Goal: Information Seeking & Learning: Learn about a topic

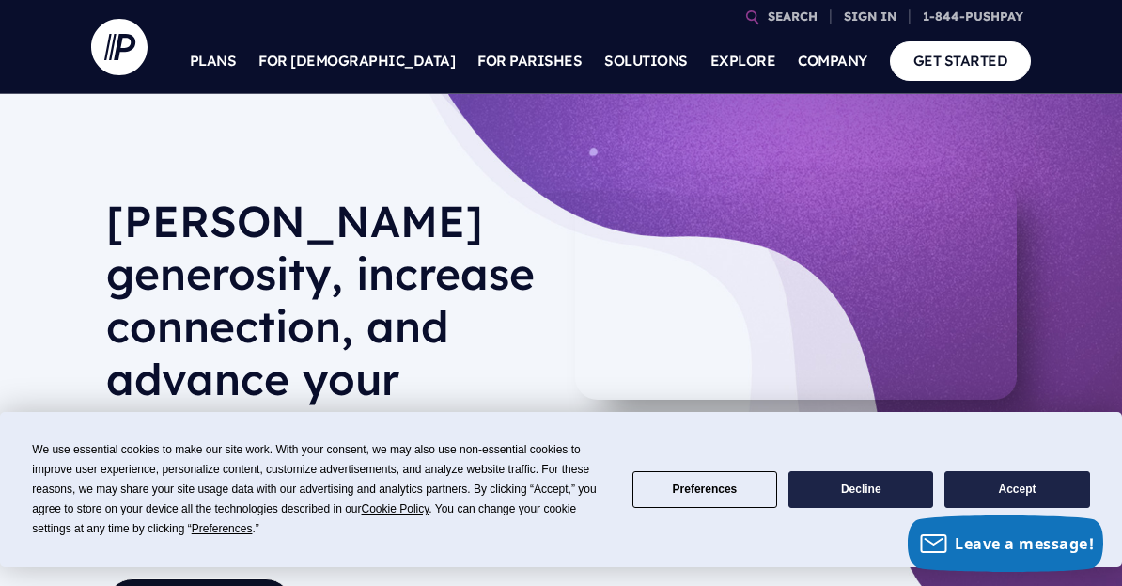
click at [727, 497] on button "Preferences" at bounding box center [705, 489] width 145 height 37
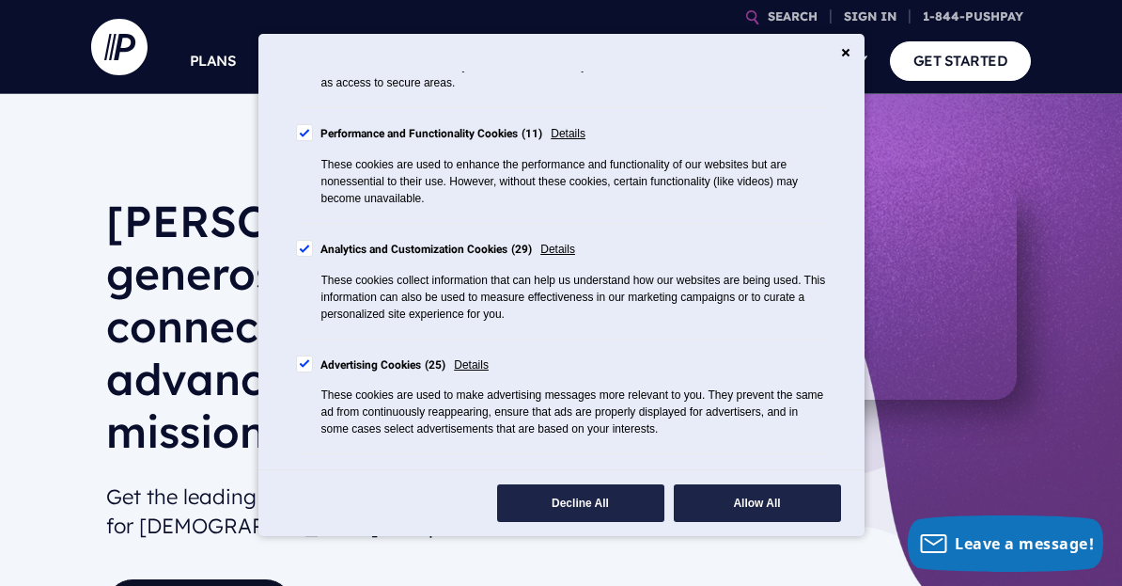
scroll to position [272, 0]
click at [319, 375] on label "Advertising Cookies 25" at bounding box center [371, 364] width 150 height 21
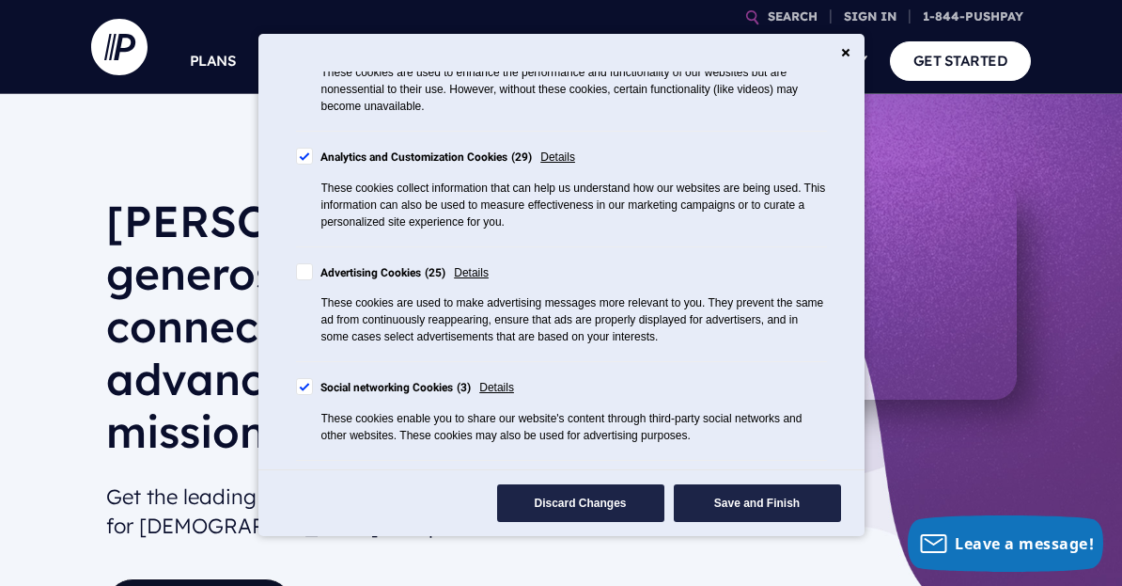
scroll to position [400, 0]
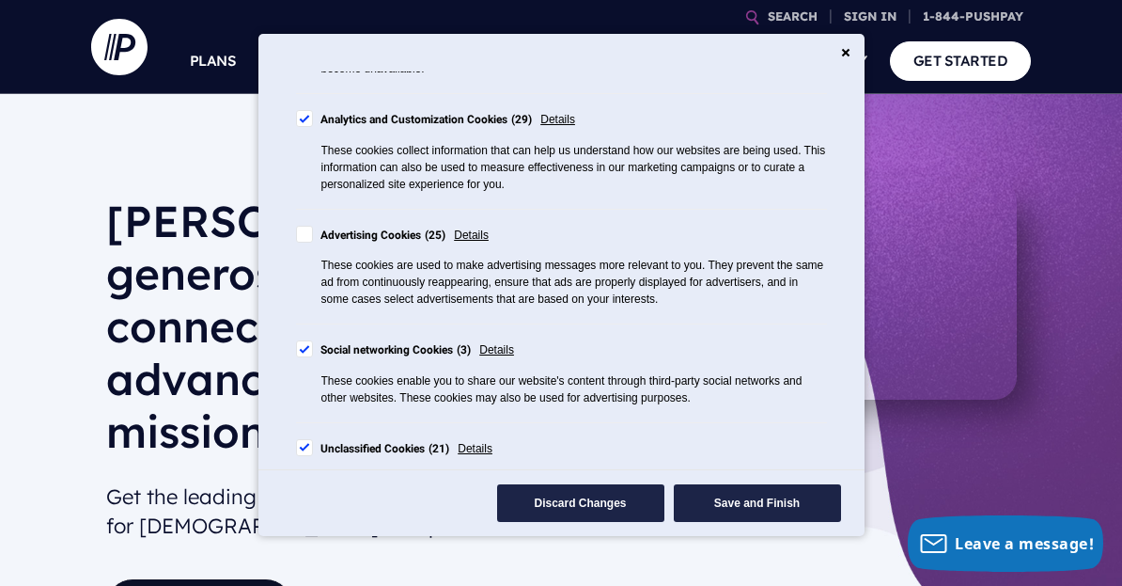
click at [307, 361] on label "Social networking Cookies 3" at bounding box center [384, 350] width 176 height 21
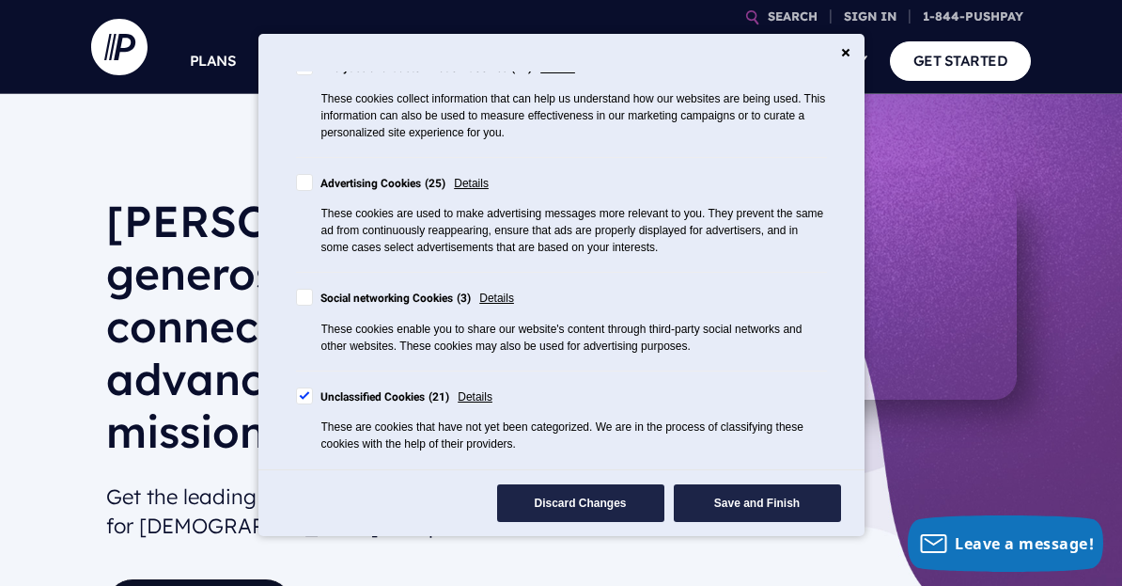
scroll to position [466, 0]
click at [322, 403] on div "Unclassified Cookies 21" at bounding box center [386, 397] width 130 height 21
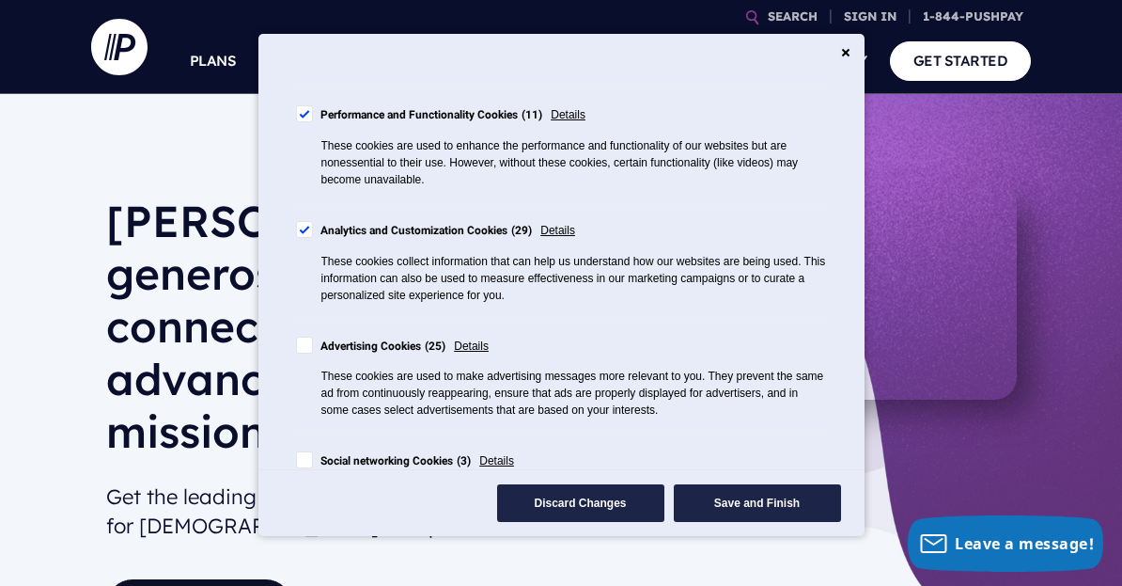
scroll to position [292, 0]
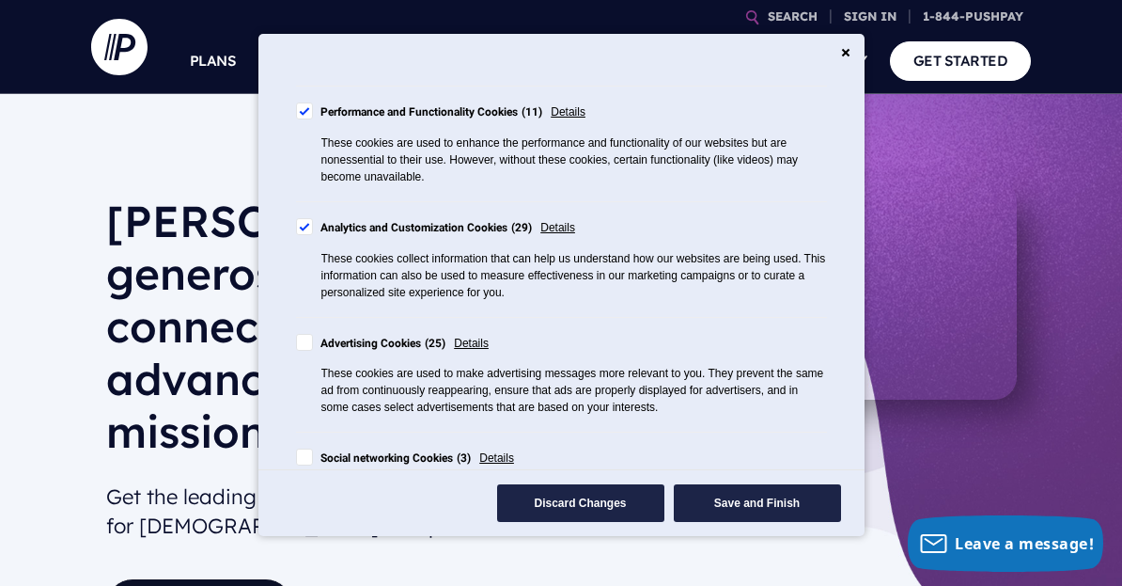
click at [772, 511] on button "Save and Finish" at bounding box center [757, 503] width 167 height 38
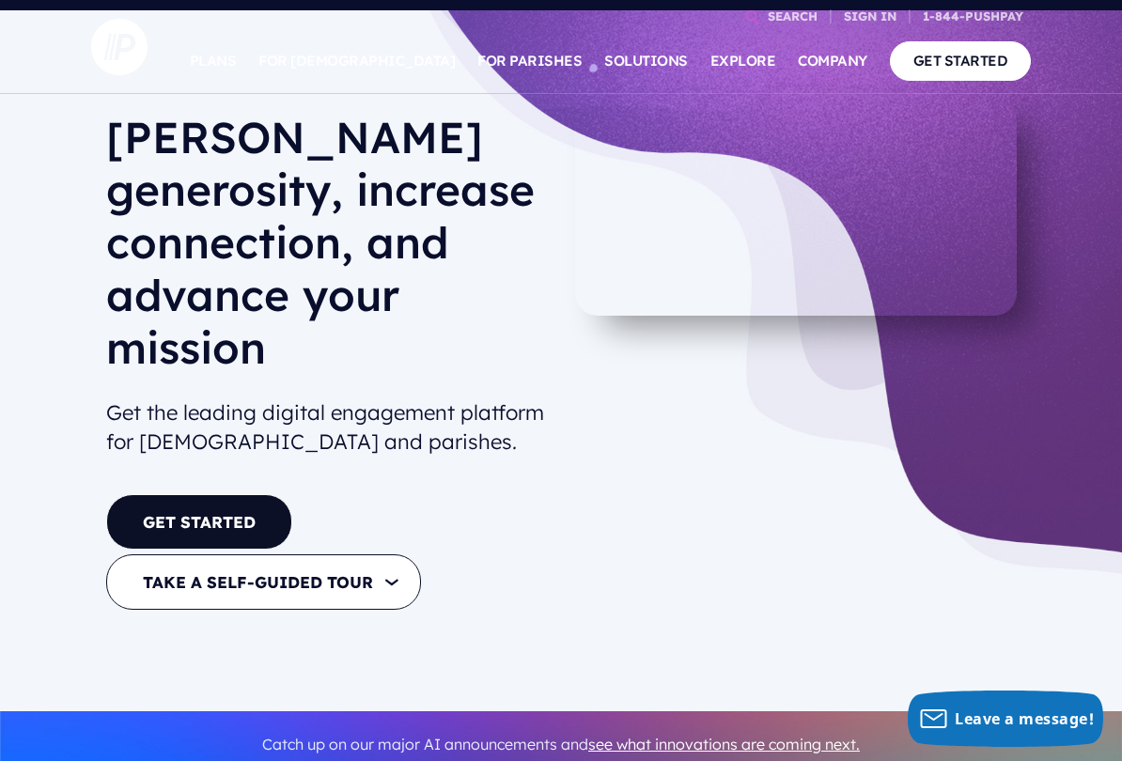
scroll to position [86, 0]
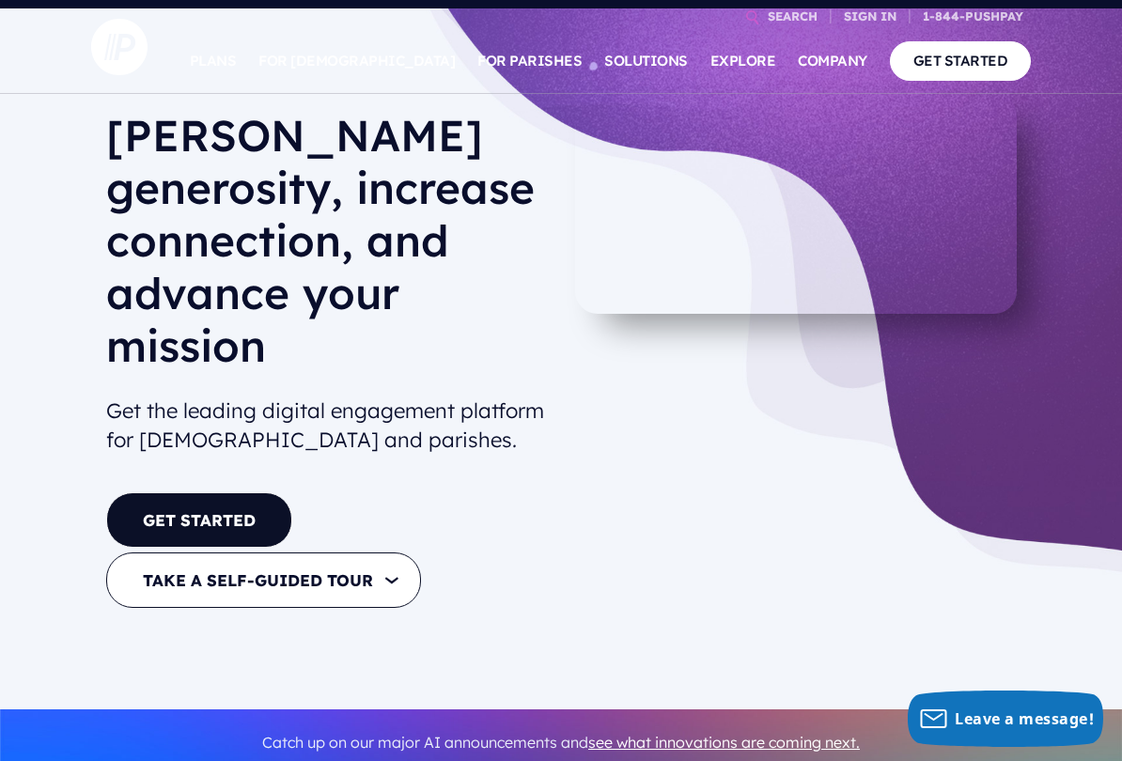
click at [240, 493] on link "GET STARTED" at bounding box center [199, 520] width 186 height 55
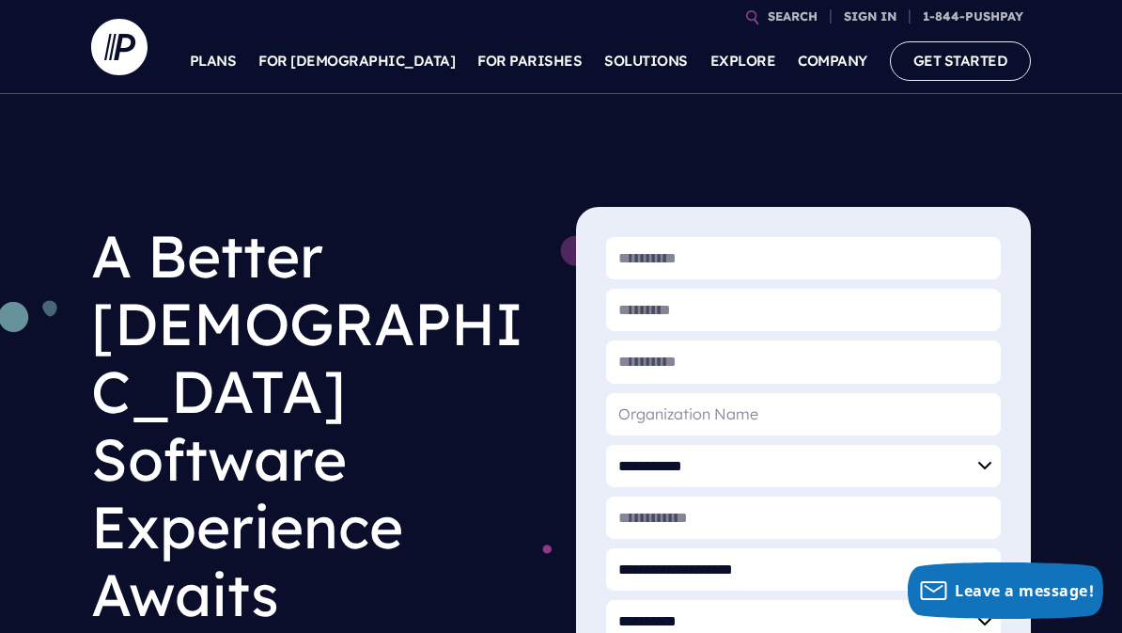
click at [777, 26] on link "SEARCH" at bounding box center [792, 16] width 65 height 33
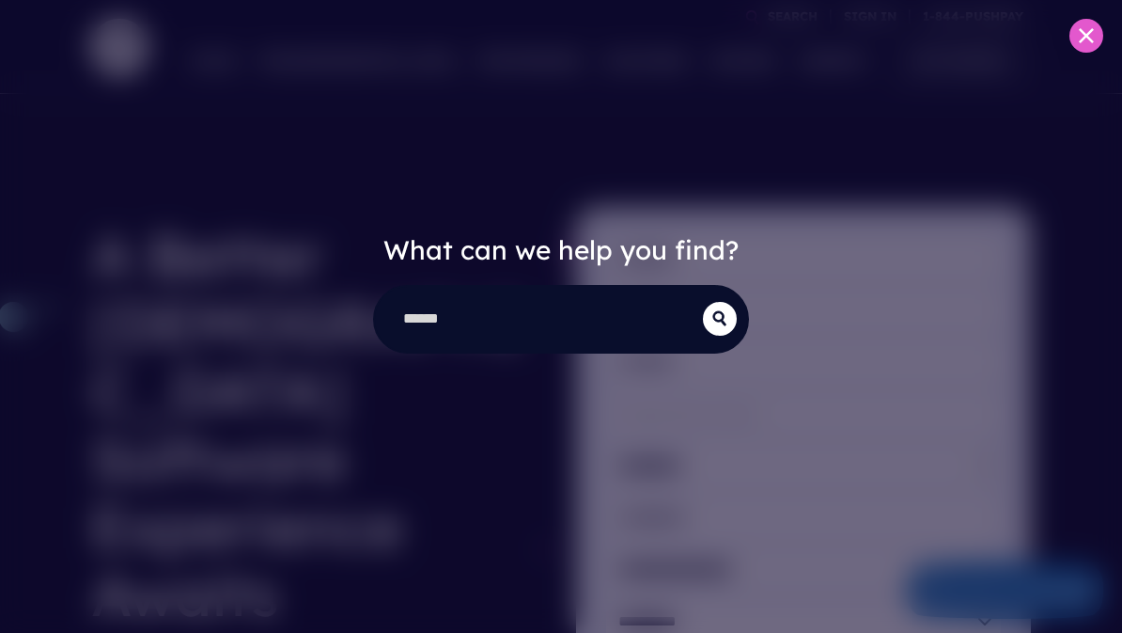
click at [578, 319] on input "search" at bounding box center [539, 319] width 328 height 65
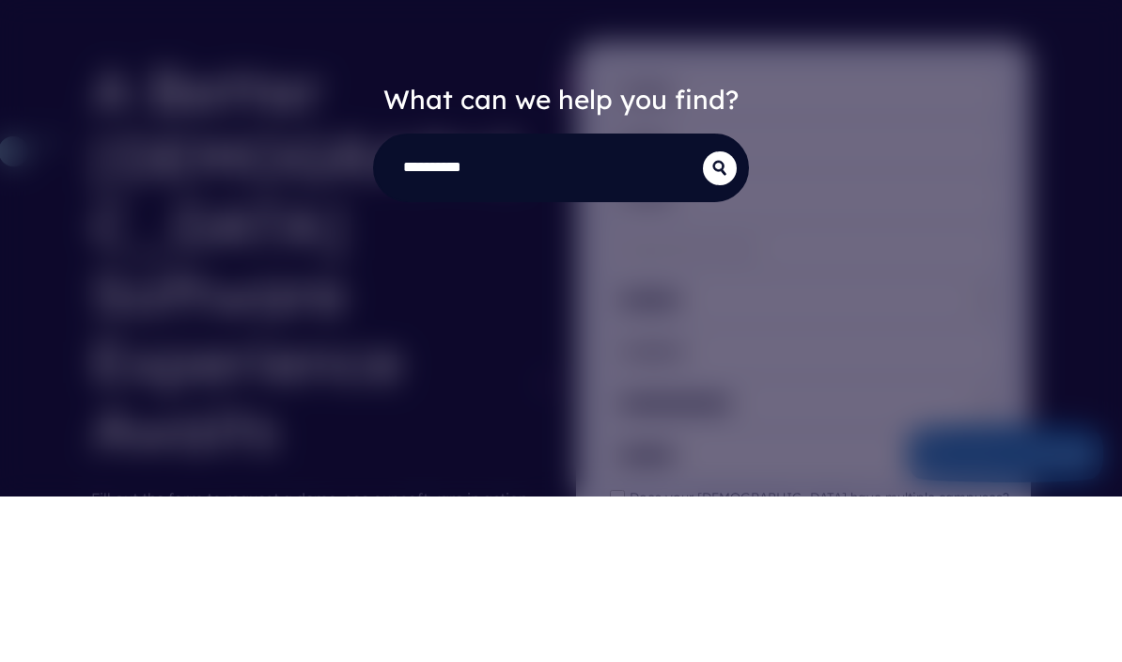
type input "**********"
click at [720, 317] on button "submit" at bounding box center [720, 334] width 34 height 34
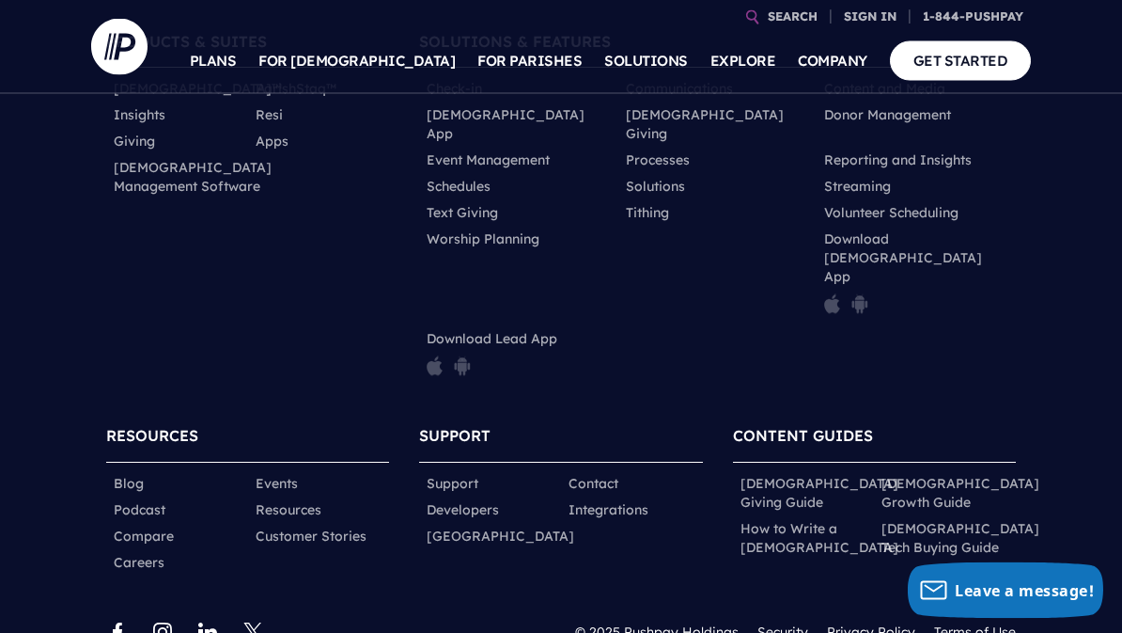
scroll to position [437, 0]
click at [769, 474] on link "[DEMOGRAPHIC_DATA] Giving Guide" at bounding box center [820, 493] width 158 height 38
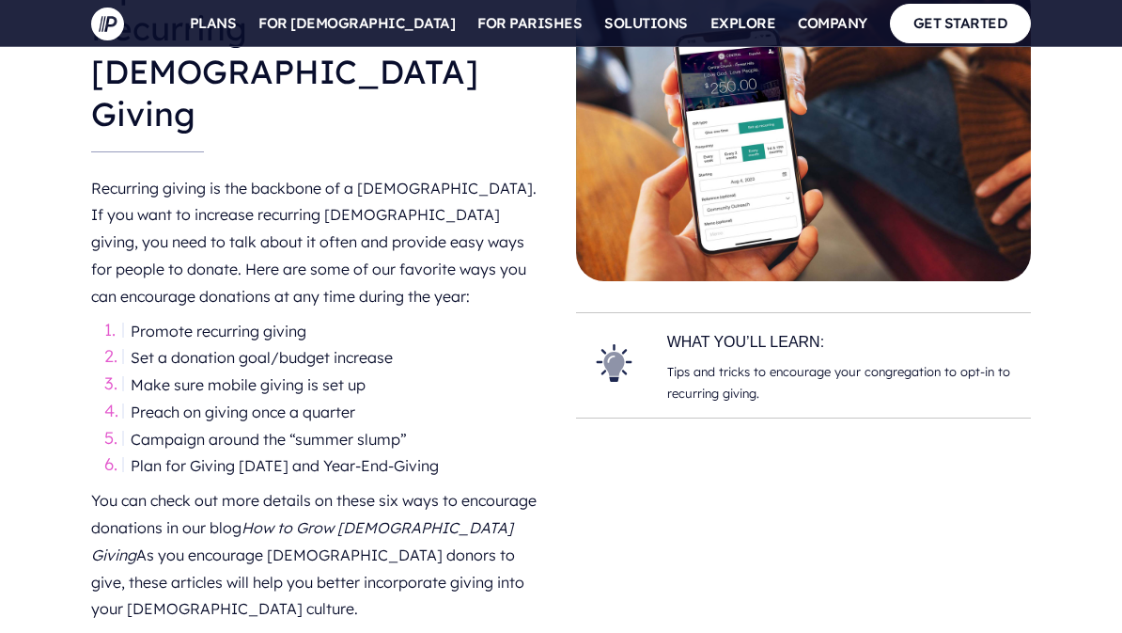
scroll to position [1999, 0]
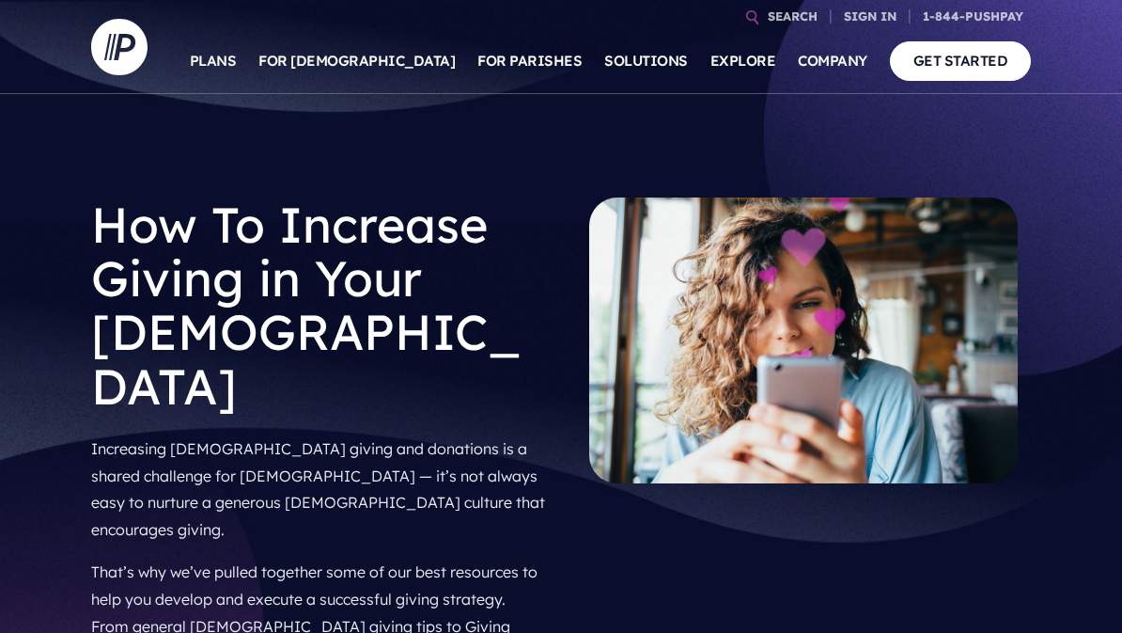
click at [1049, 375] on div "How To Increase Giving in Your Church Increasing church giving and donations is…" at bounding box center [561, 434] width 1122 height 869
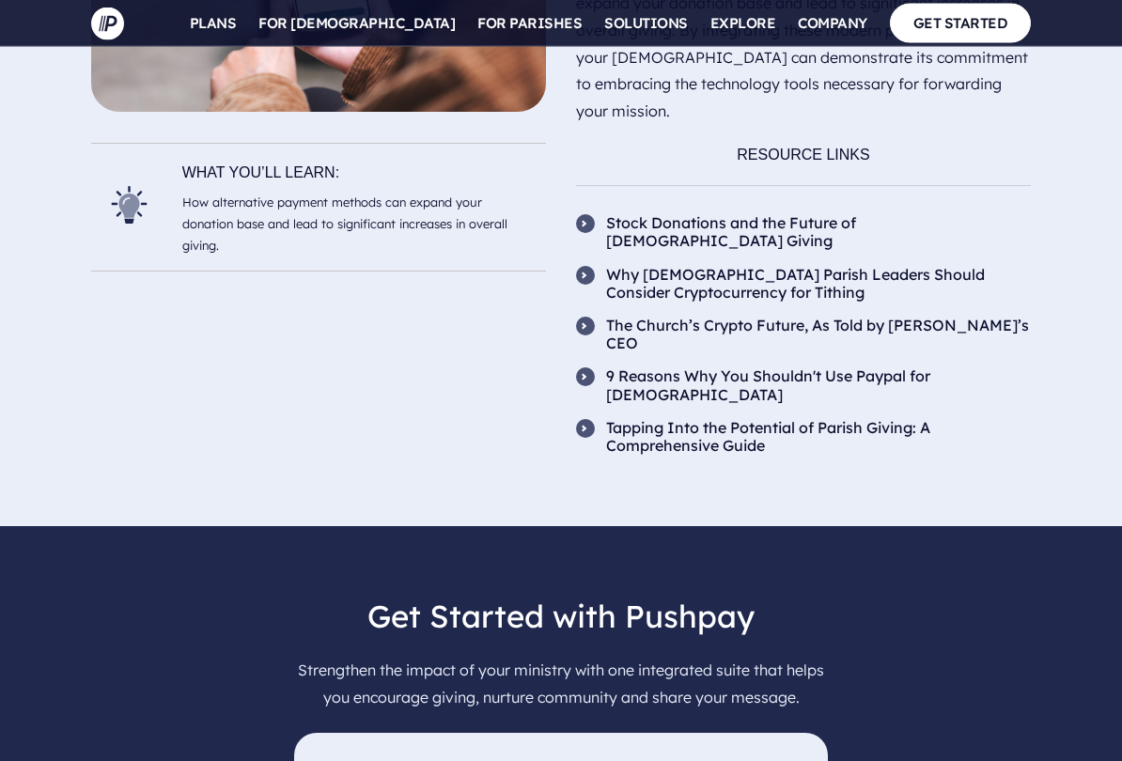
scroll to position [6336, 0]
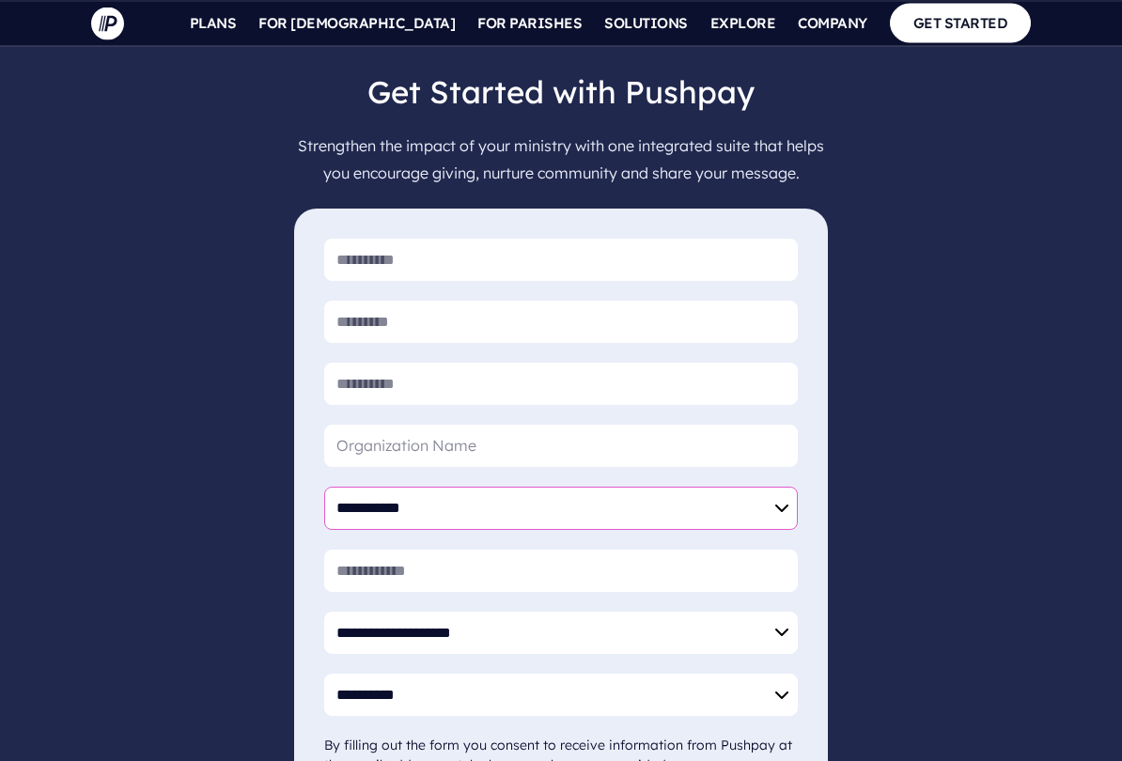
scroll to position [6862, 0]
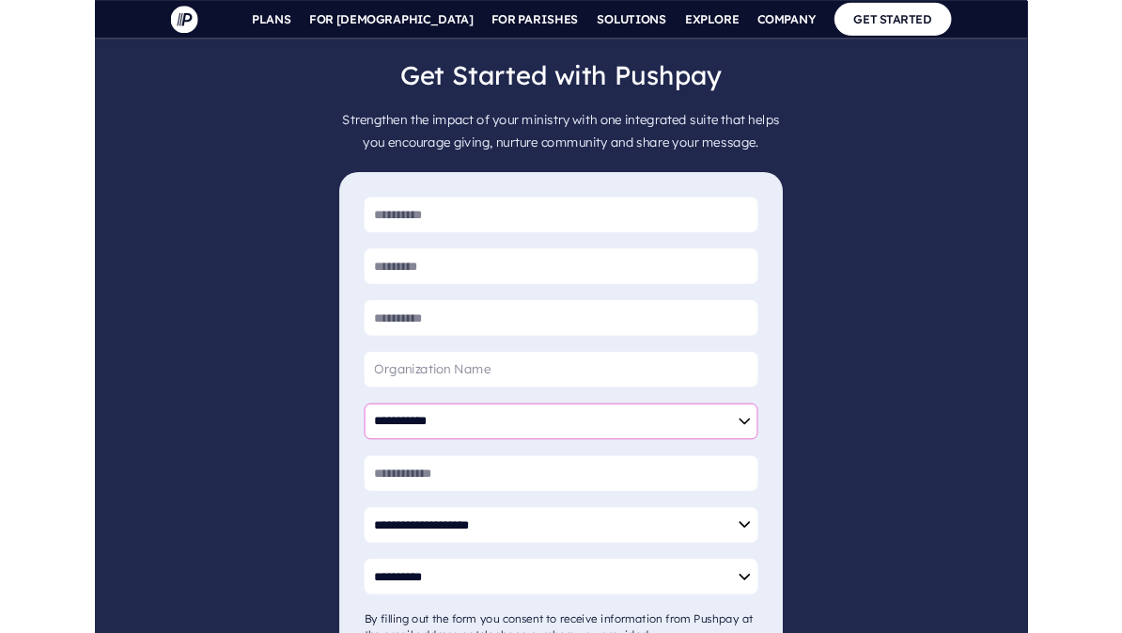
scroll to position [6915, 0]
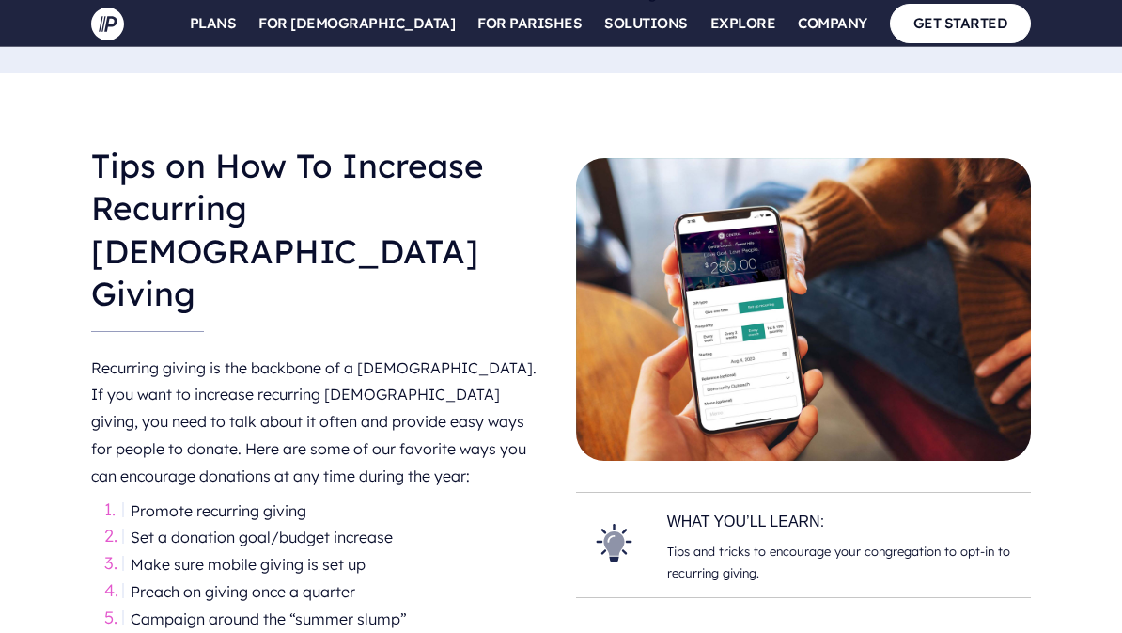
scroll to position [1818, 0]
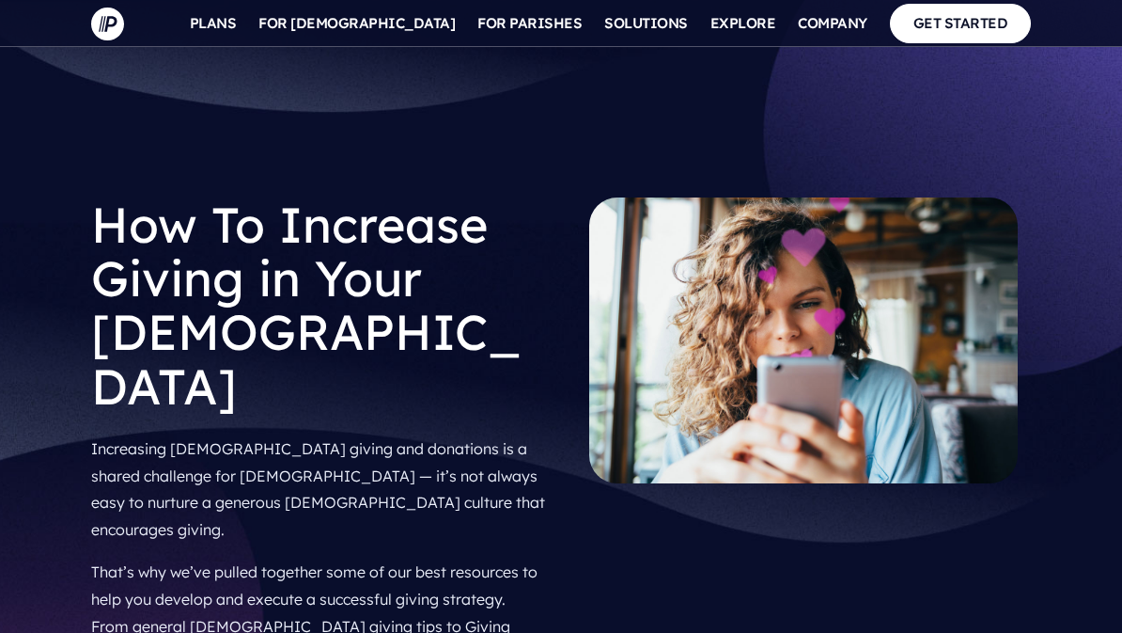
scroll to position [1818, 0]
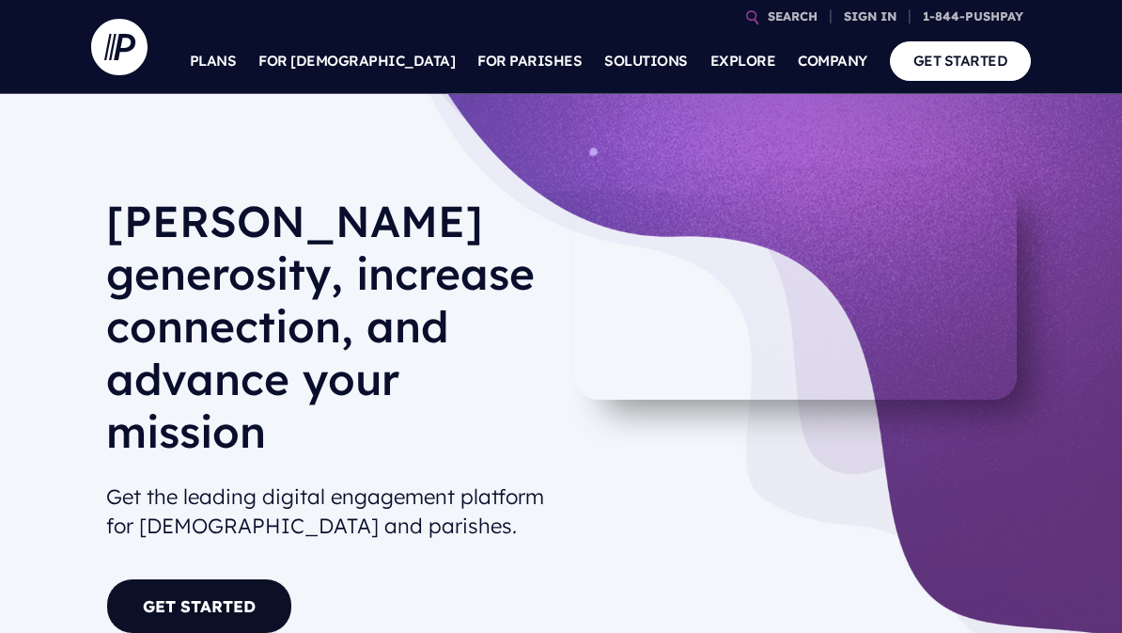
click at [1056, 249] on div "[PERSON_NAME] generosity, increase connection, and advance your mission Get the…" at bounding box center [561, 444] width 1122 height 701
click at [958, 57] on link "GET STARTED" at bounding box center [961, 60] width 142 height 39
